Goal: Information Seeking & Learning: Learn about a topic

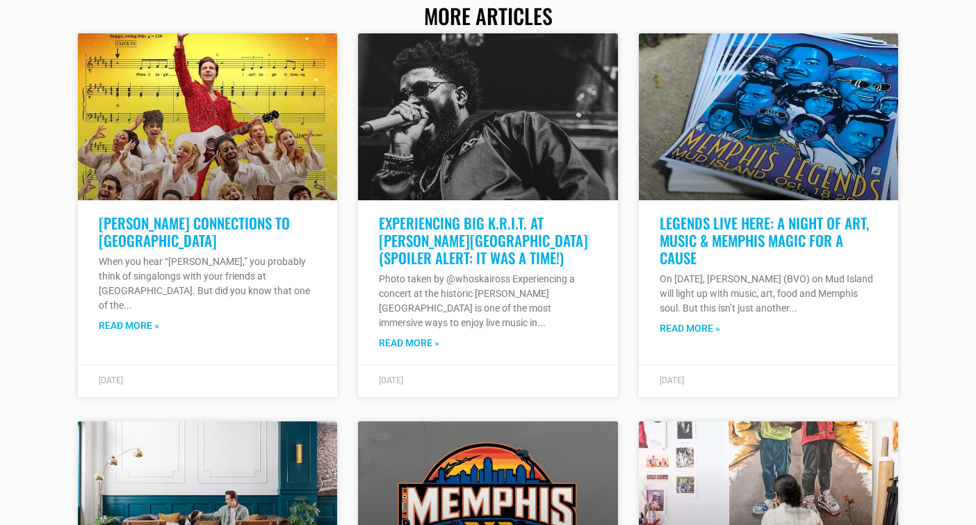
scroll to position [1741, 0]
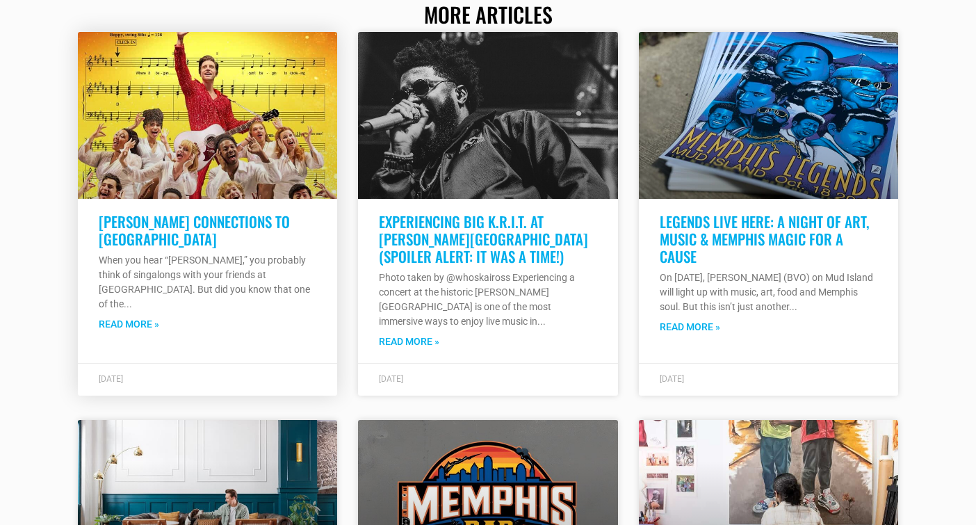
click at [129, 317] on link "Read More »" at bounding box center [129, 324] width 60 height 15
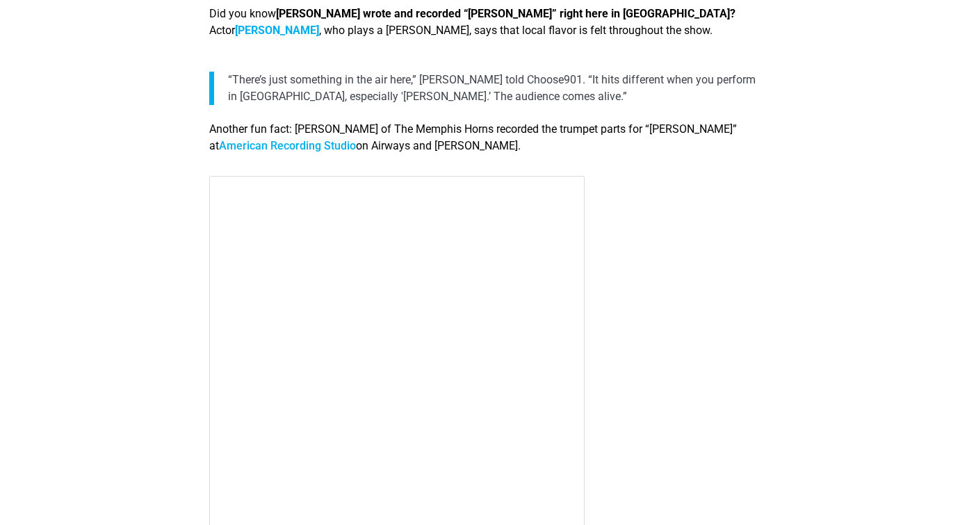
scroll to position [1272, 0]
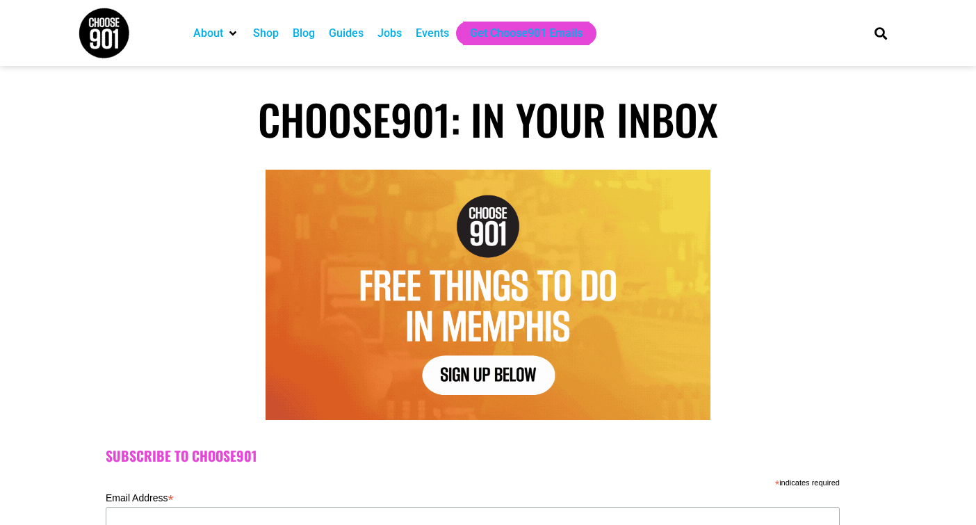
click at [394, 33] on div "Jobs" at bounding box center [390, 33] width 24 height 17
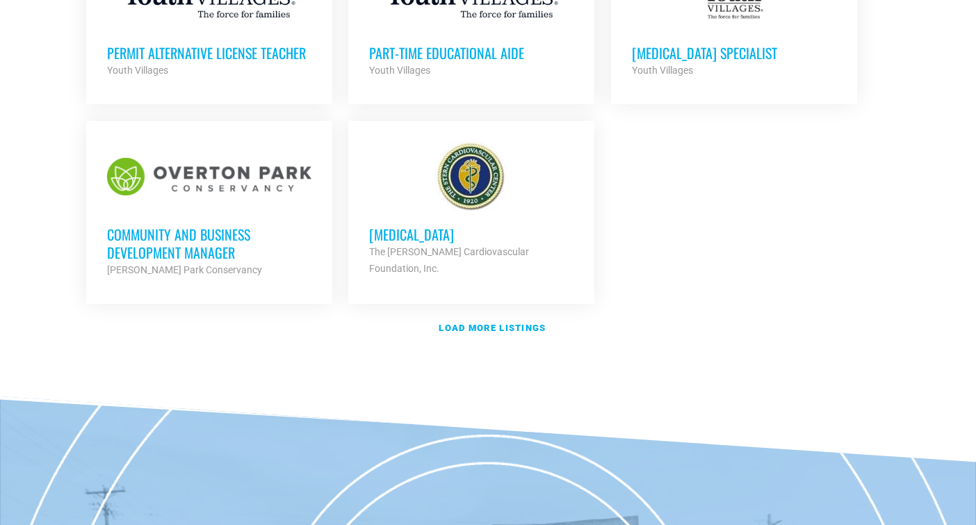
scroll to position [1664, 0]
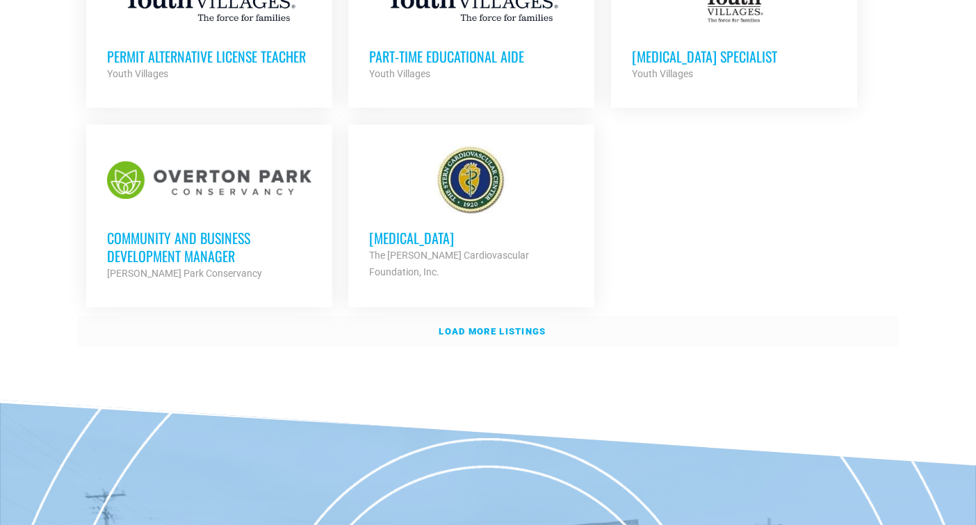
click at [506, 328] on strong "Load more listings" at bounding box center [492, 331] width 107 height 10
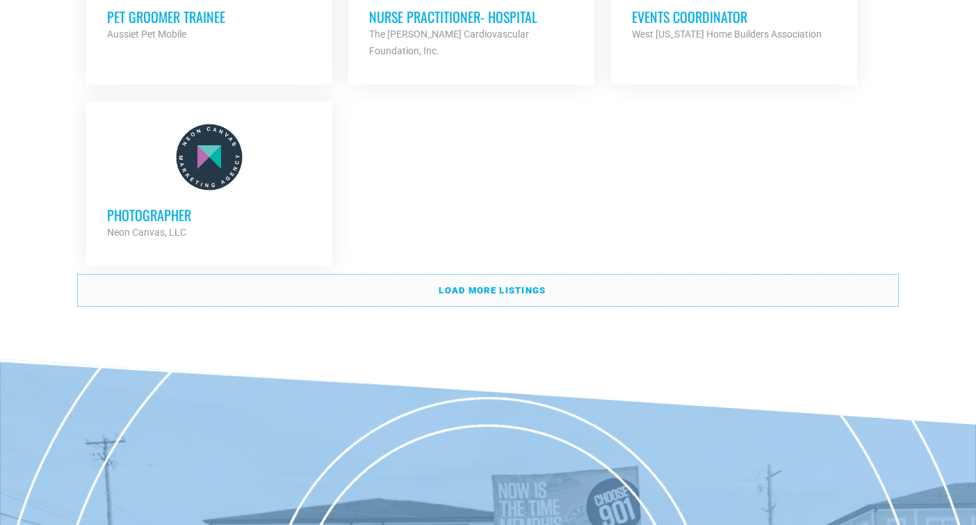
scroll to position [3104, 0]
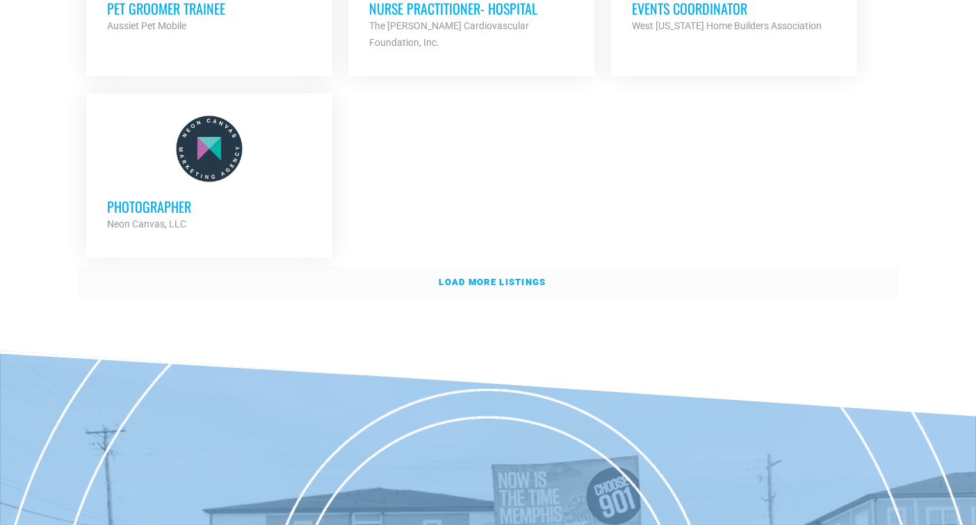
click at [508, 277] on strong "Load more listings" at bounding box center [492, 282] width 107 height 10
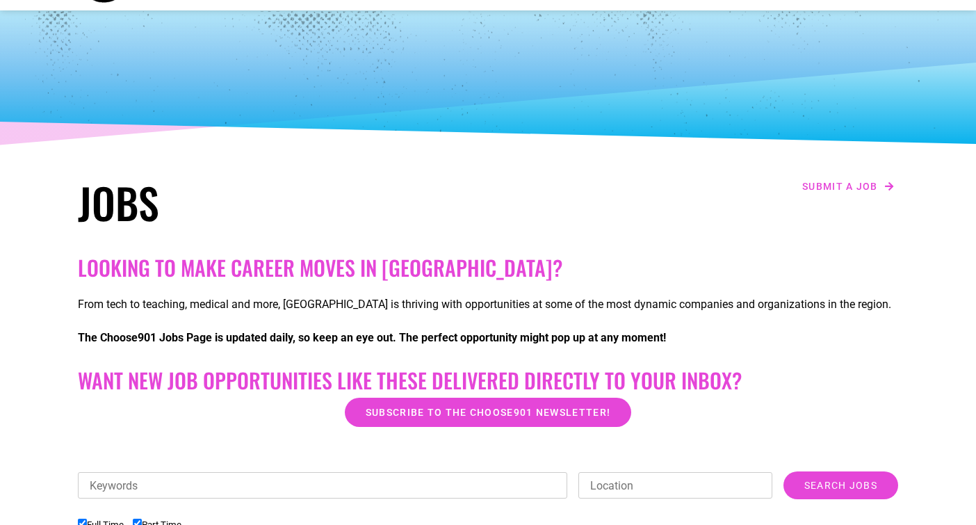
scroll to position [0, 0]
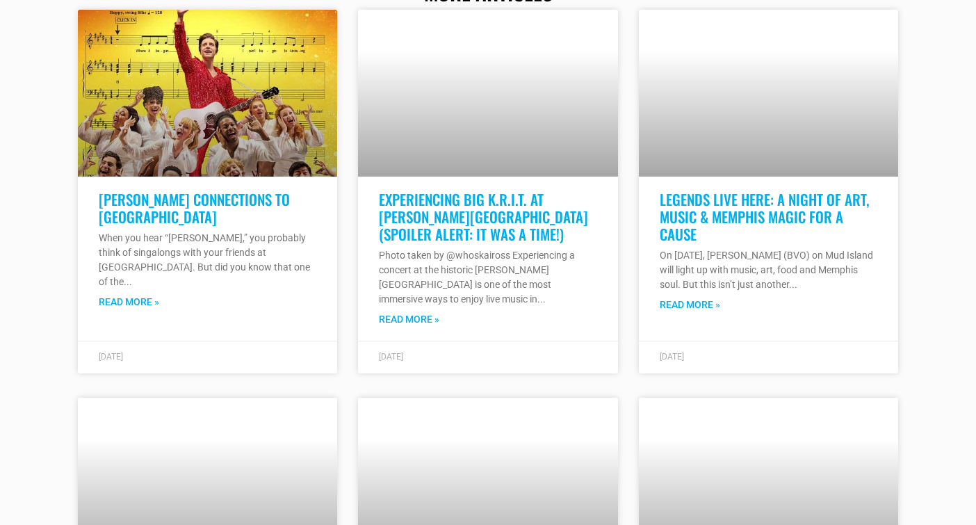
scroll to position [1792, 0]
